Goal: Navigation & Orientation: Find specific page/section

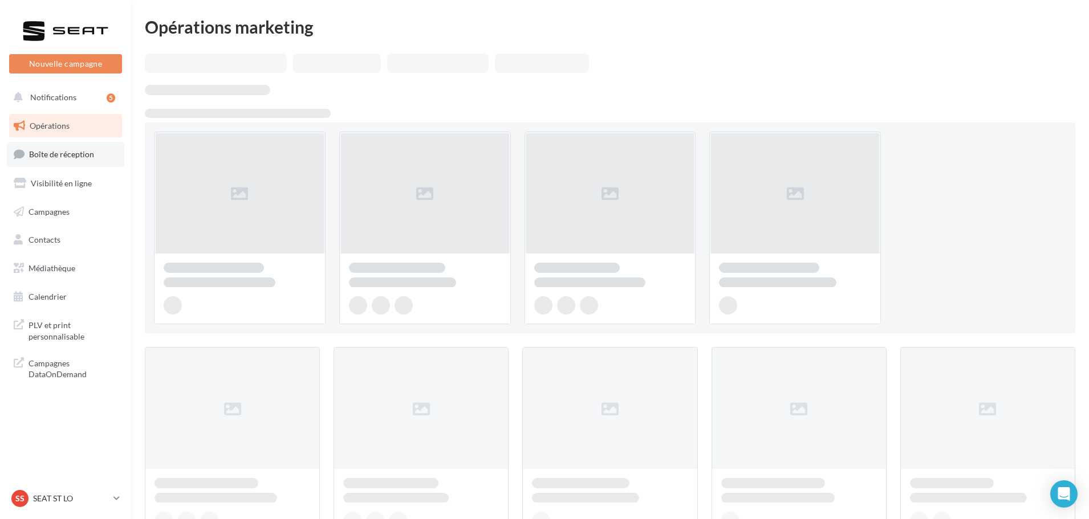
click at [75, 153] on span "Boîte de réception" at bounding box center [61, 154] width 65 height 10
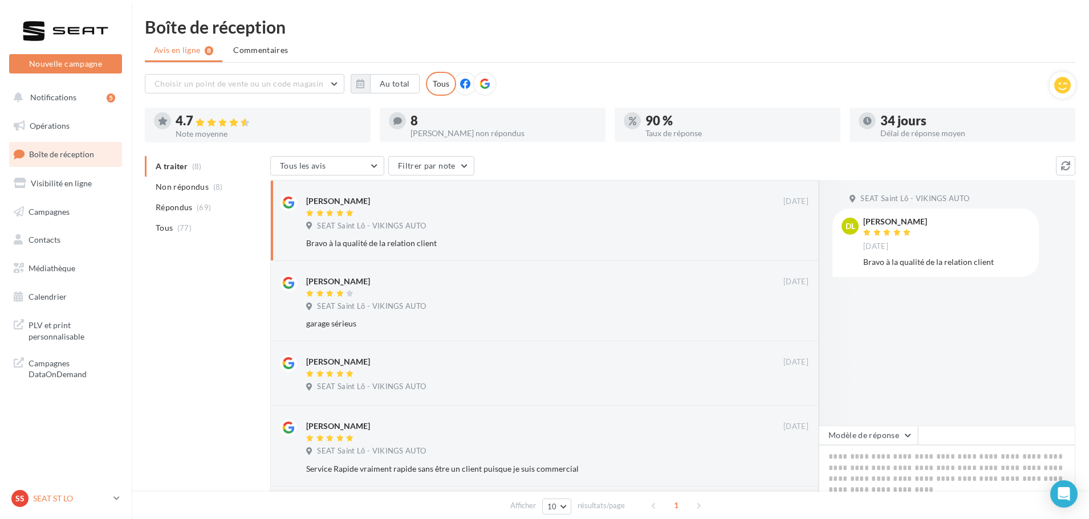
click at [79, 501] on p "SEAT ST LO" at bounding box center [71, 498] width 76 height 11
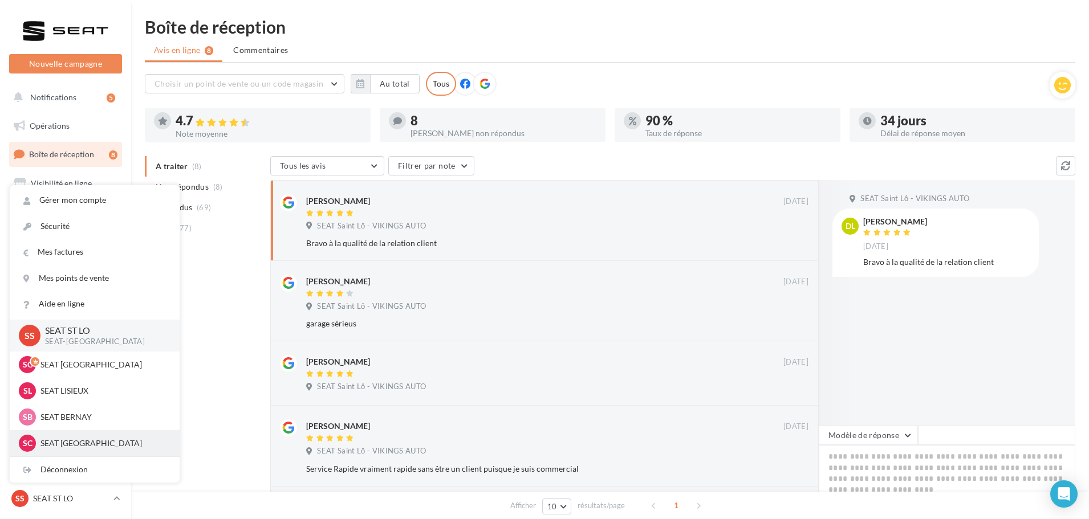
click at [68, 438] on p "SEAT [GEOGRAPHIC_DATA]" at bounding box center [102, 443] width 125 height 11
